Goal: Find specific page/section: Find specific page/section

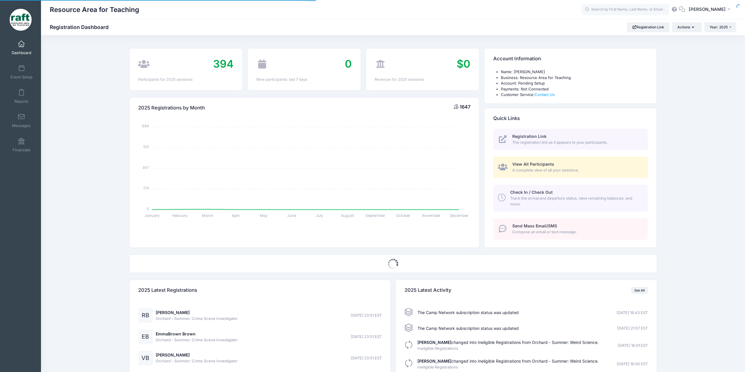
select select
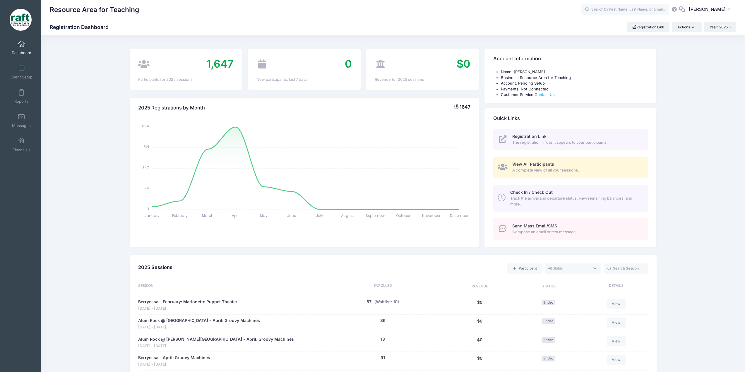
drag, startPoint x: 630, startPoint y: 95, endPoint x: 470, endPoint y: 5, distance: 183.4
click at [24, 45] on link "Dashboard" at bounding box center [22, 47] width 28 height 21
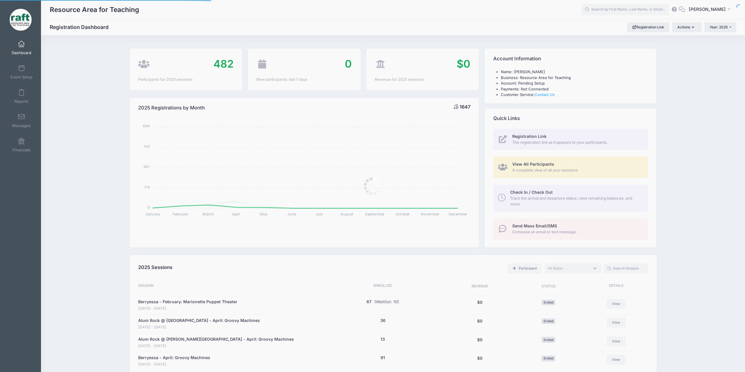
select select
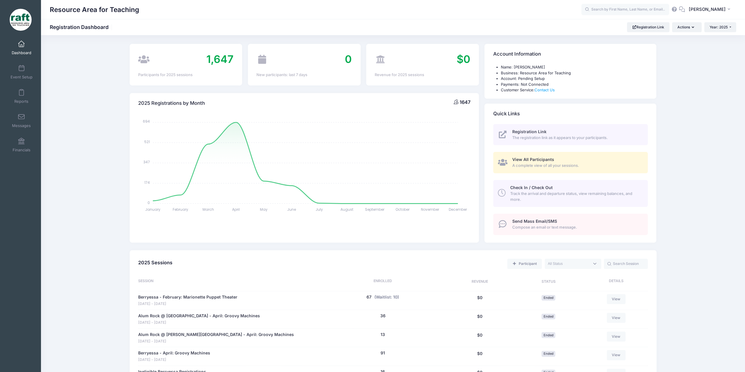
scroll to position [5, 0]
